Goal: Use online tool/utility: Use online tool/utility

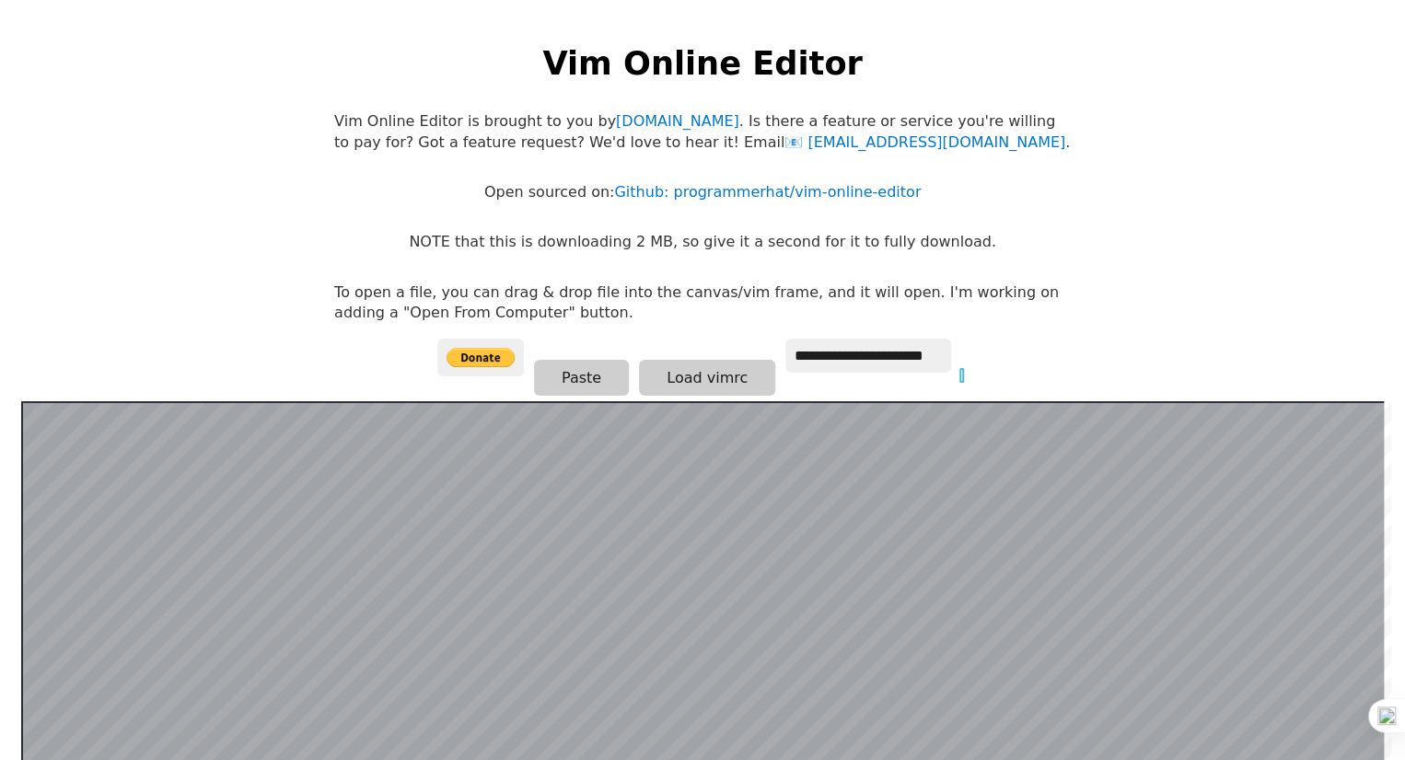
scroll to position [169, 0]
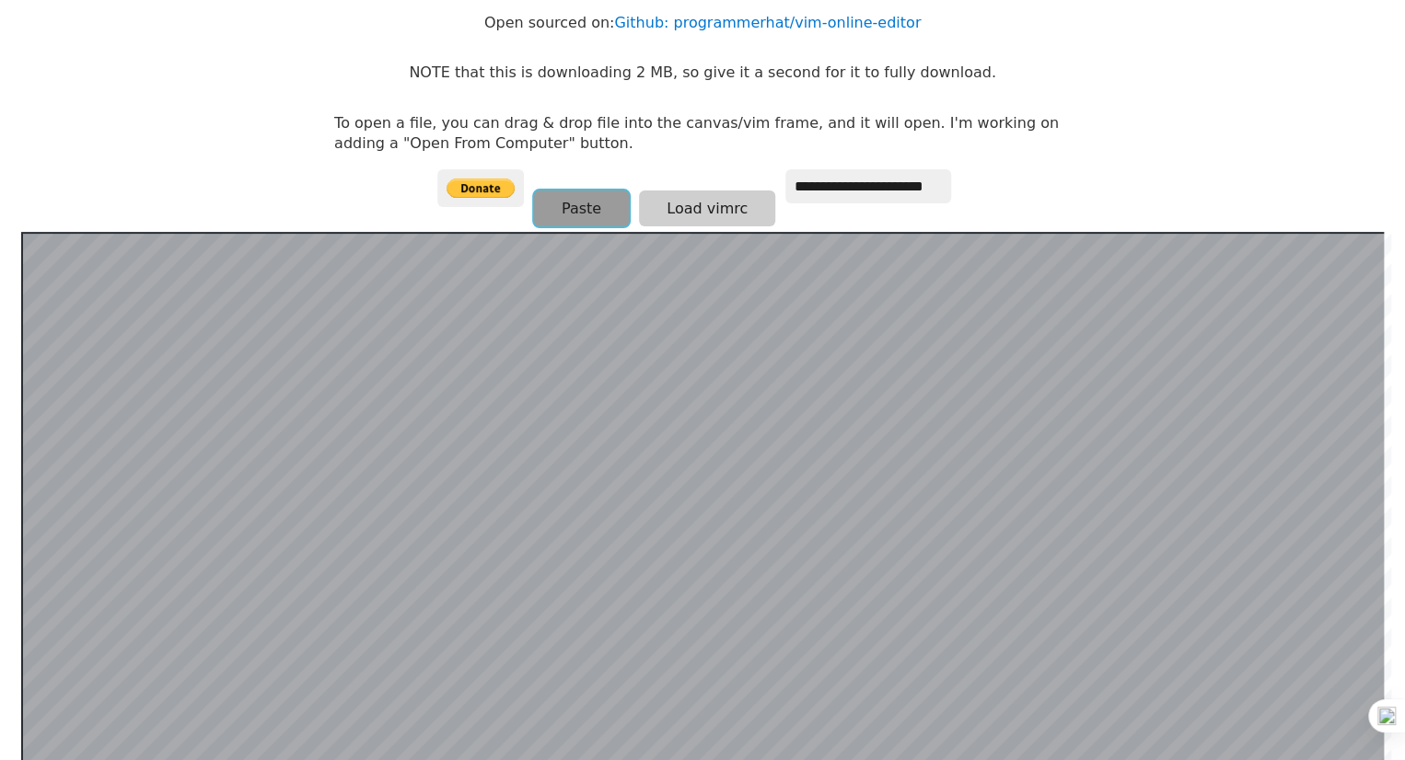
click at [615, 206] on button "Paste" at bounding box center [581, 209] width 95 height 36
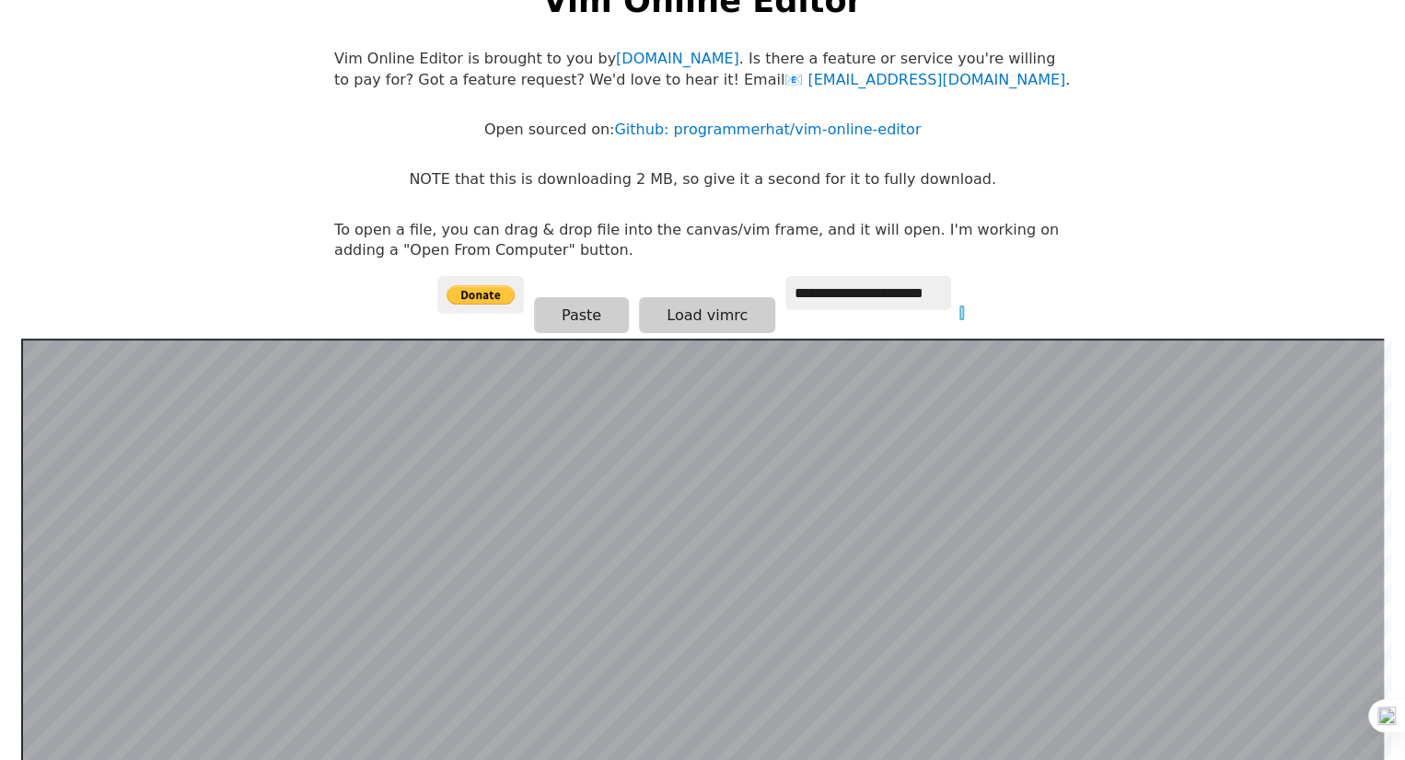
scroll to position [51, 0]
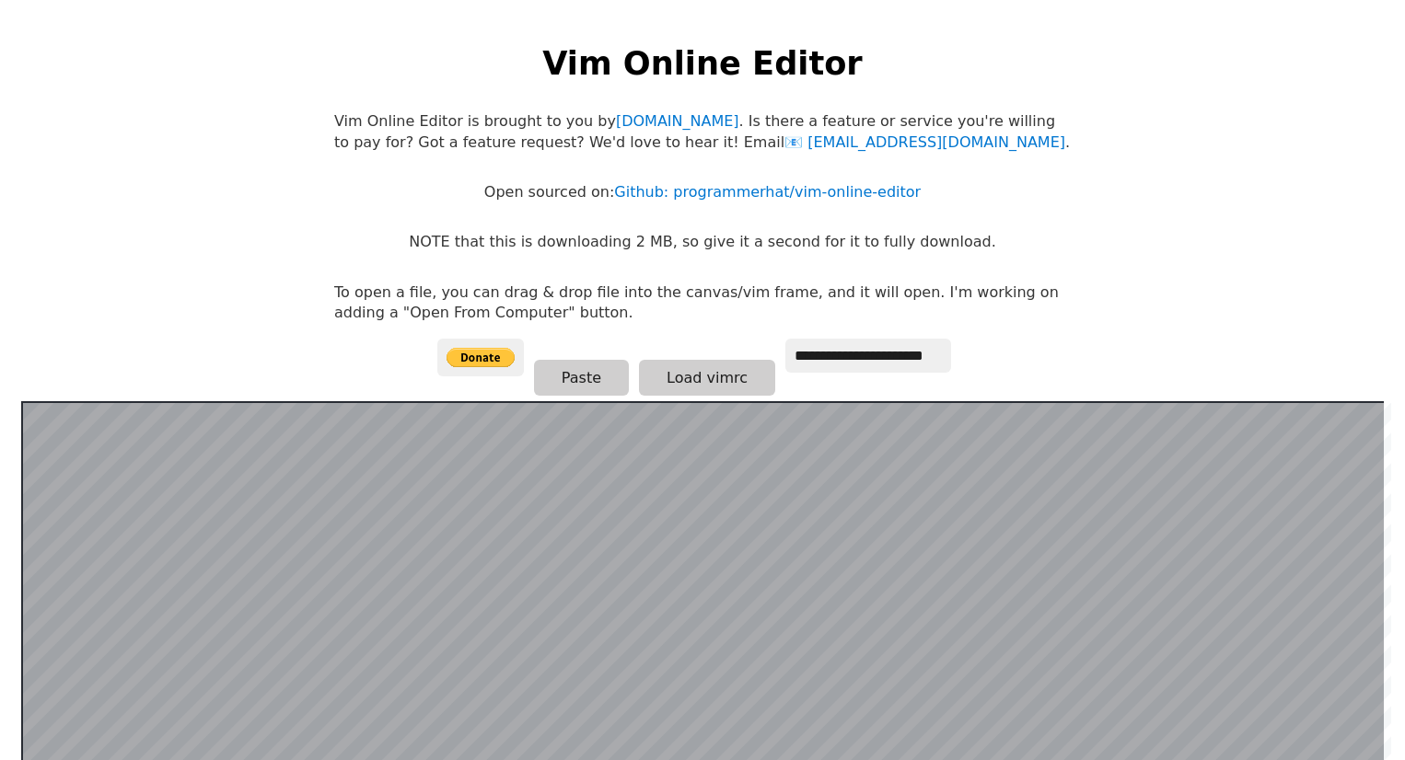
scroll to position [50, 0]
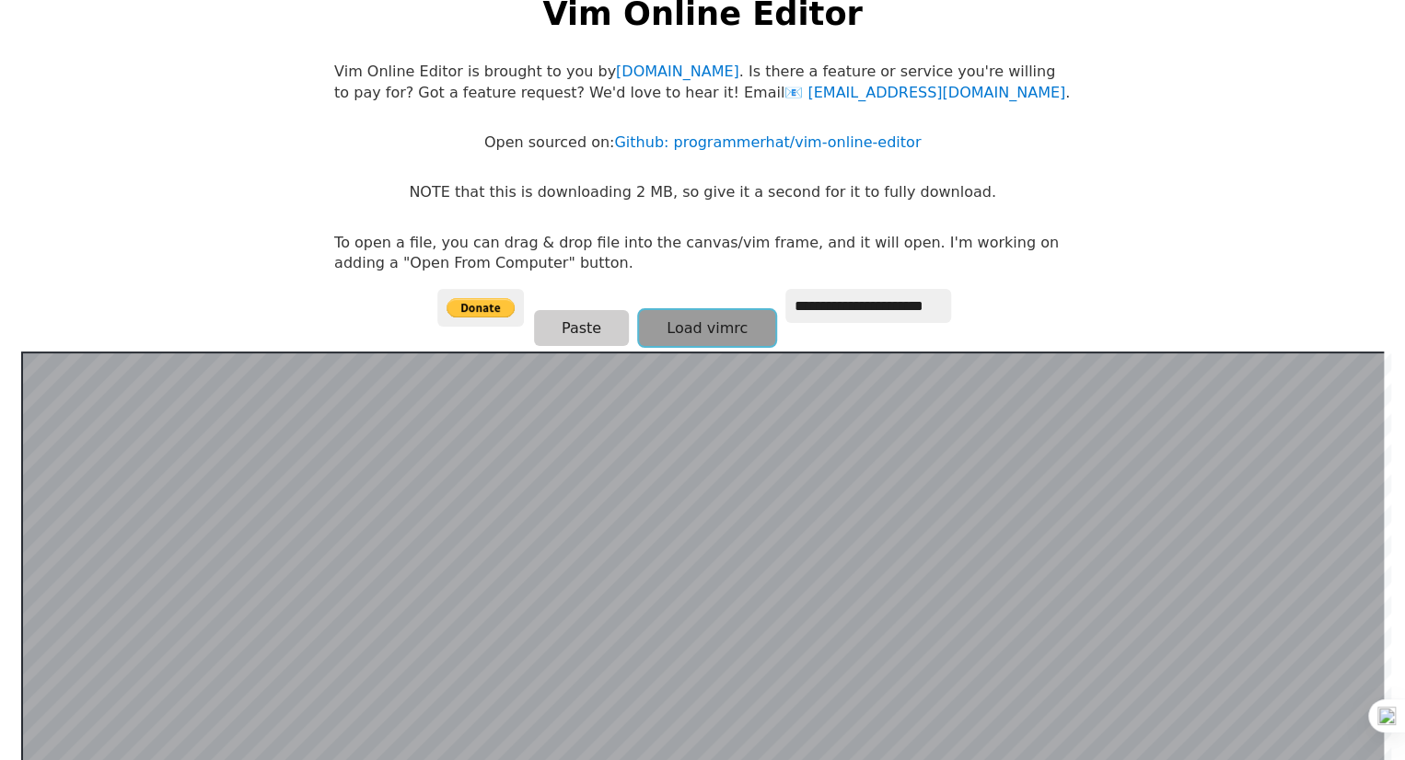
click at [669, 319] on button "Load vimrc" at bounding box center [707, 328] width 136 height 36
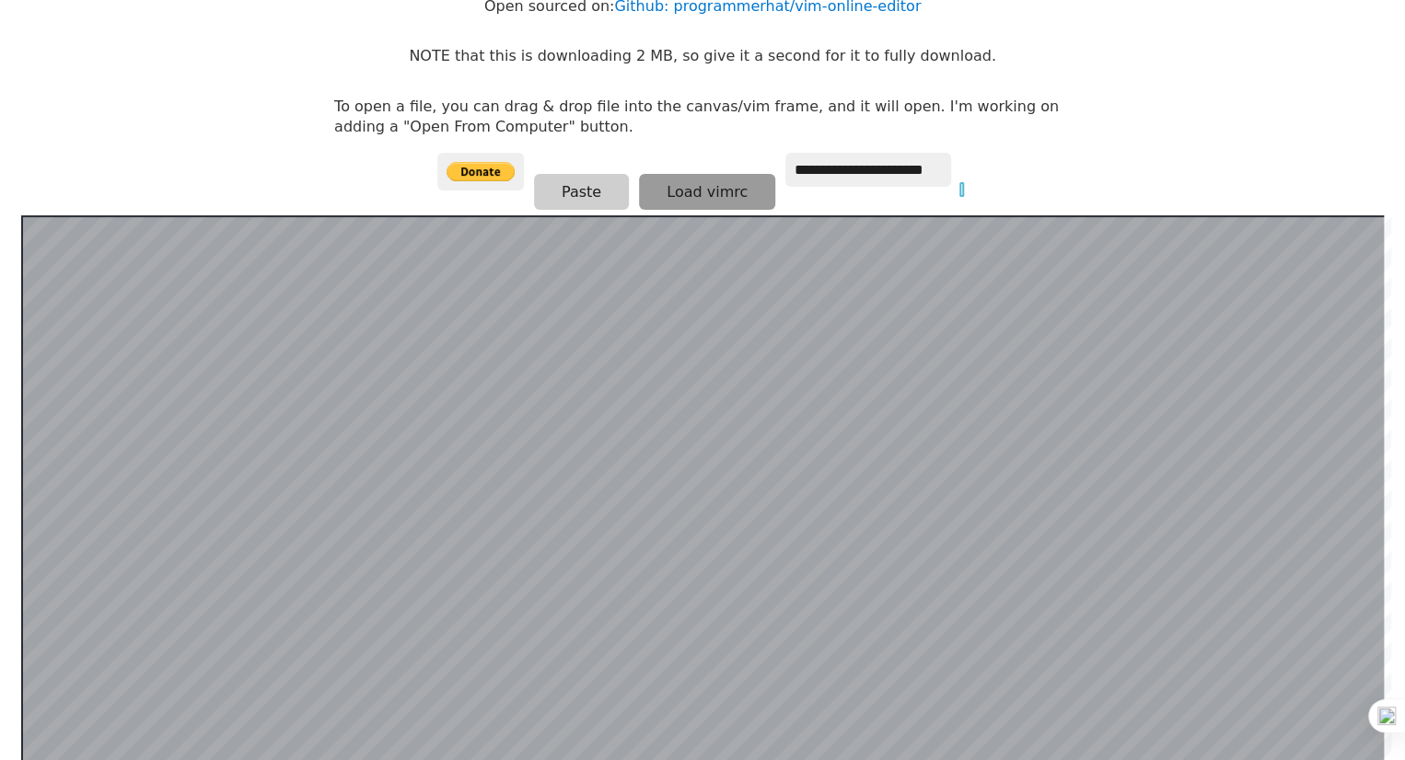
scroll to position [188, 0]
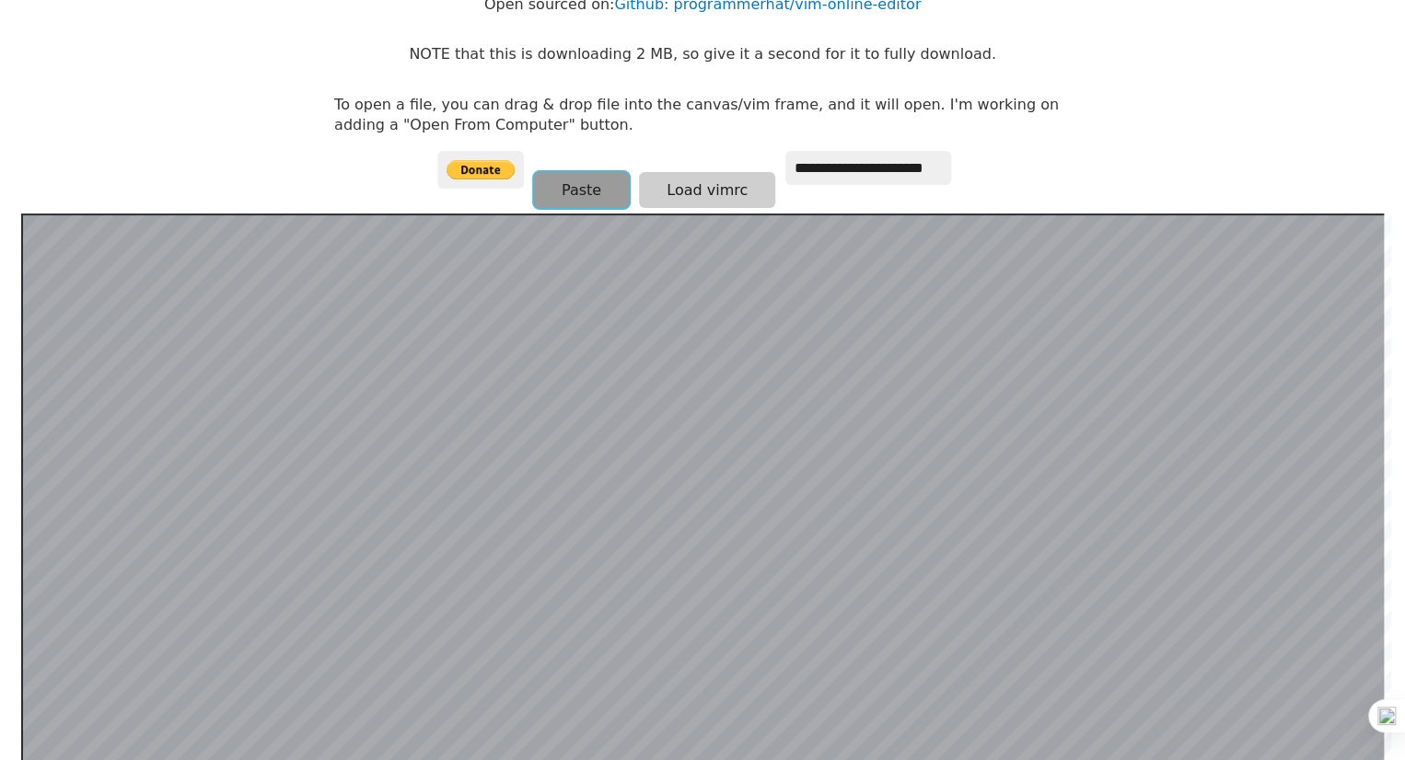
click at [574, 200] on button "Paste" at bounding box center [581, 190] width 95 height 36
